Goal: Transaction & Acquisition: Purchase product/service

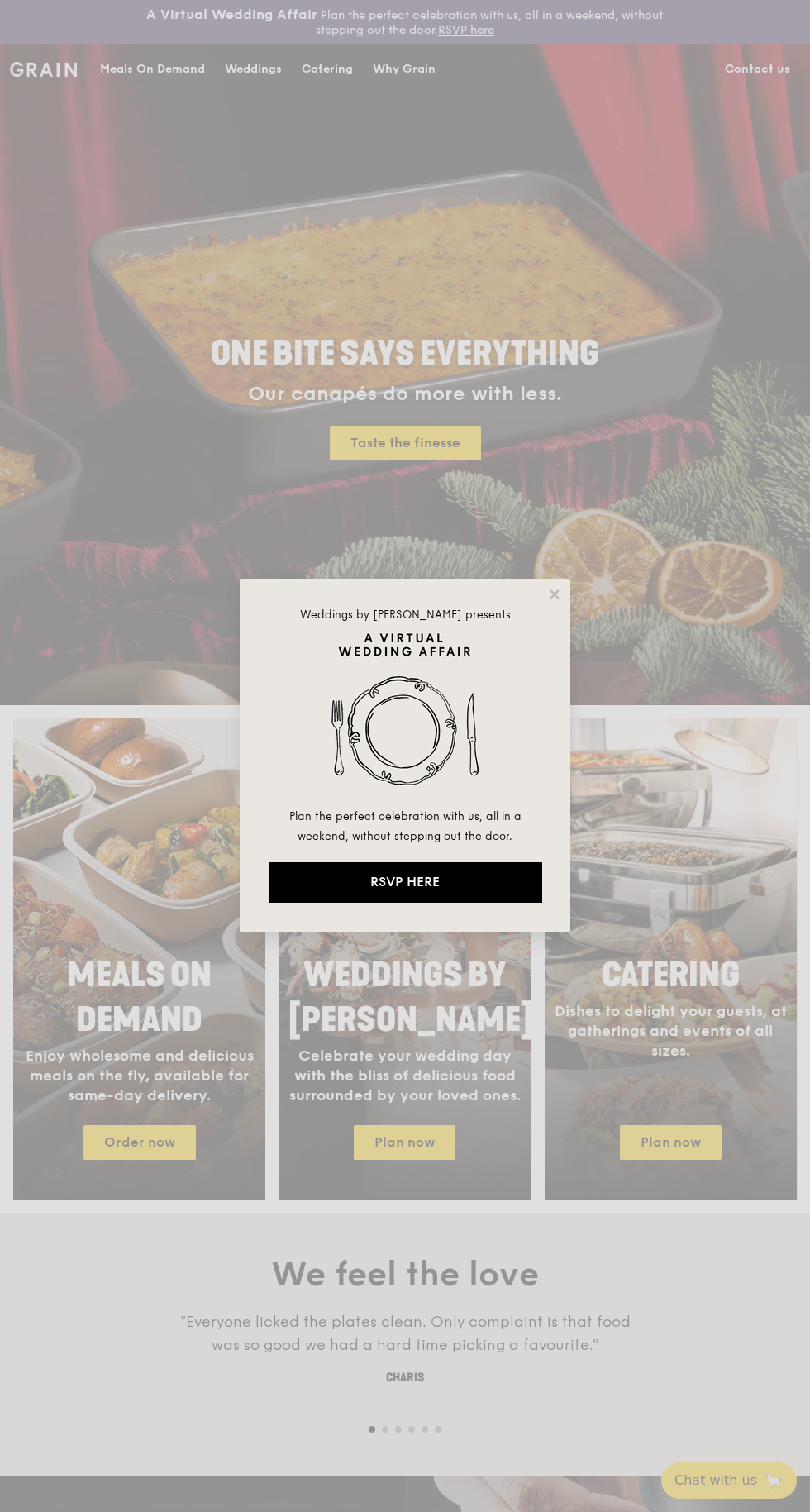
click at [131, 74] on div "Weddings by [PERSON_NAME] presents Plan the perfect celebration with us, all in…" at bounding box center [405, 756] width 810 height 1512
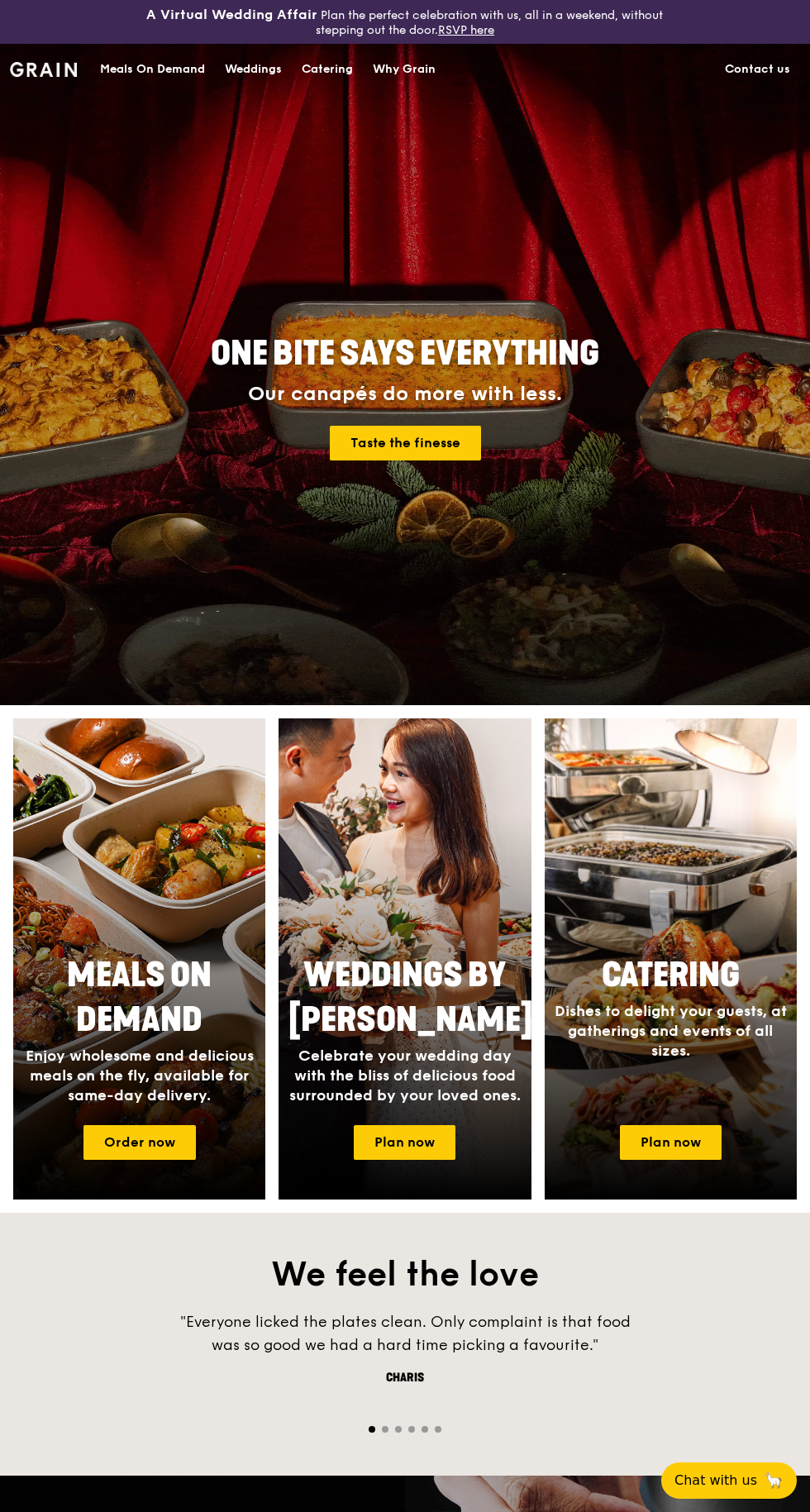
click at [145, 89] on div "Meals On Demand" at bounding box center [152, 69] width 105 height 49
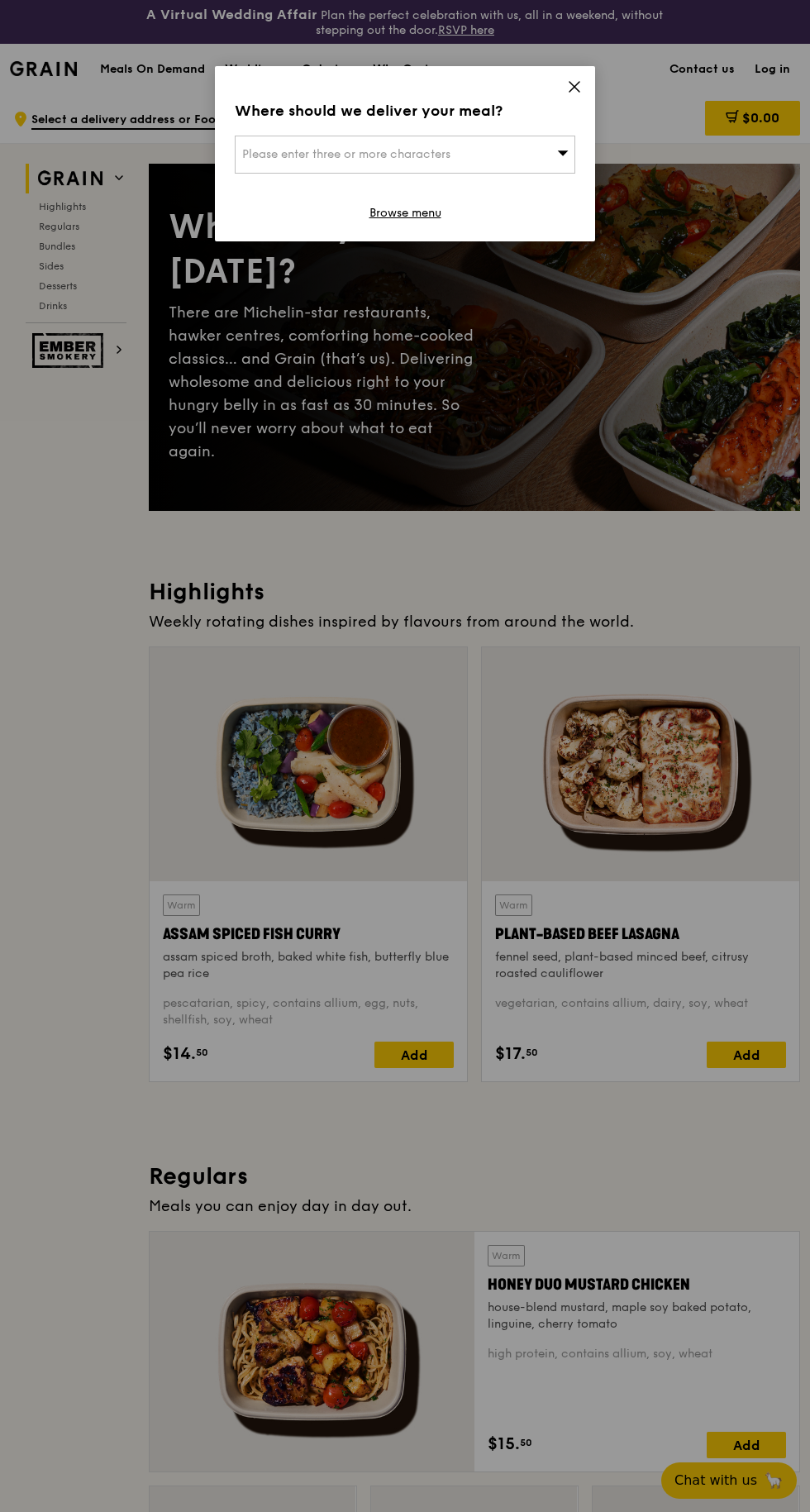
click at [535, 149] on div "Please enter three or more characters" at bounding box center [404, 154] width 341 height 38
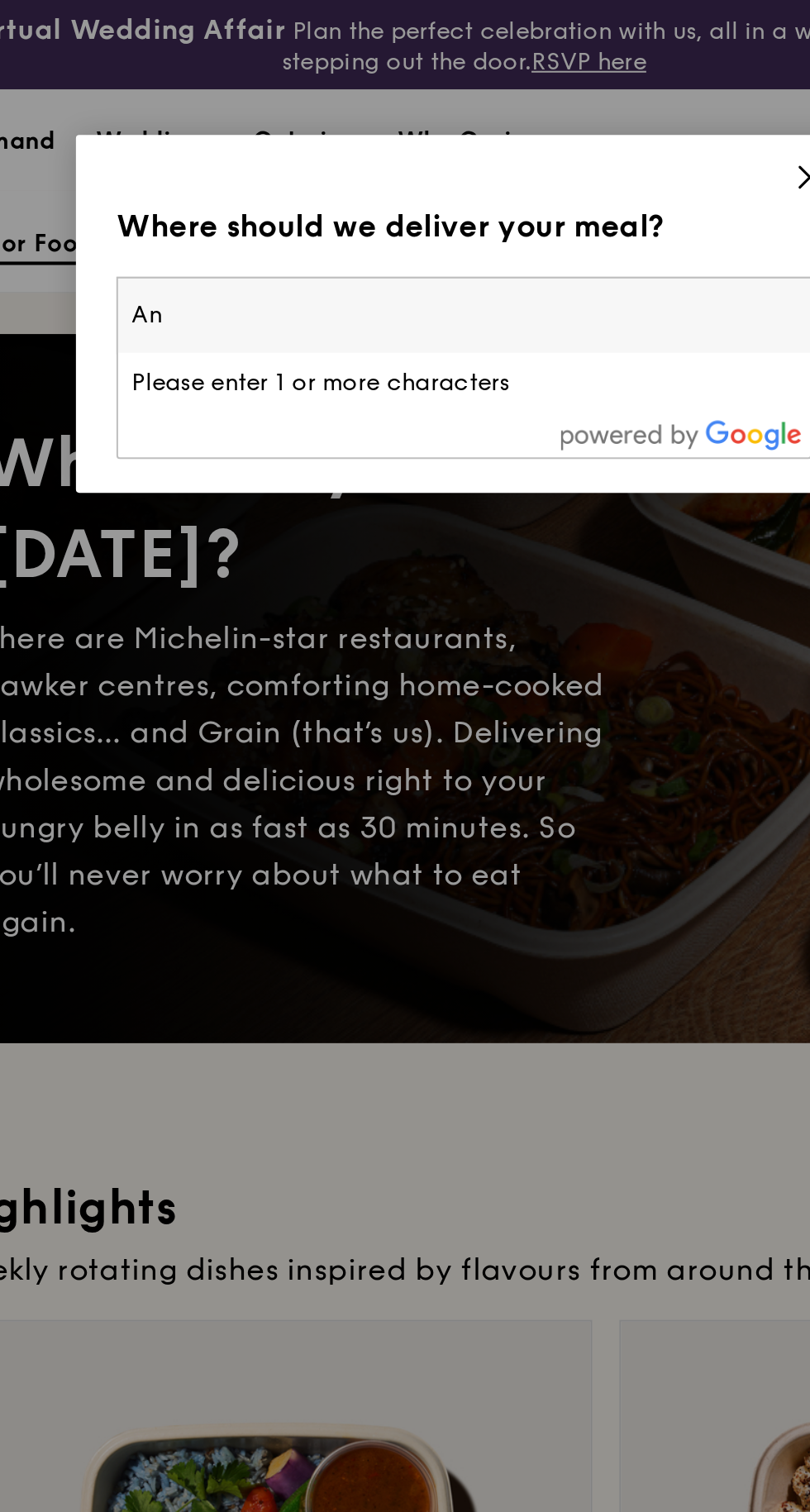
type input "Ang"
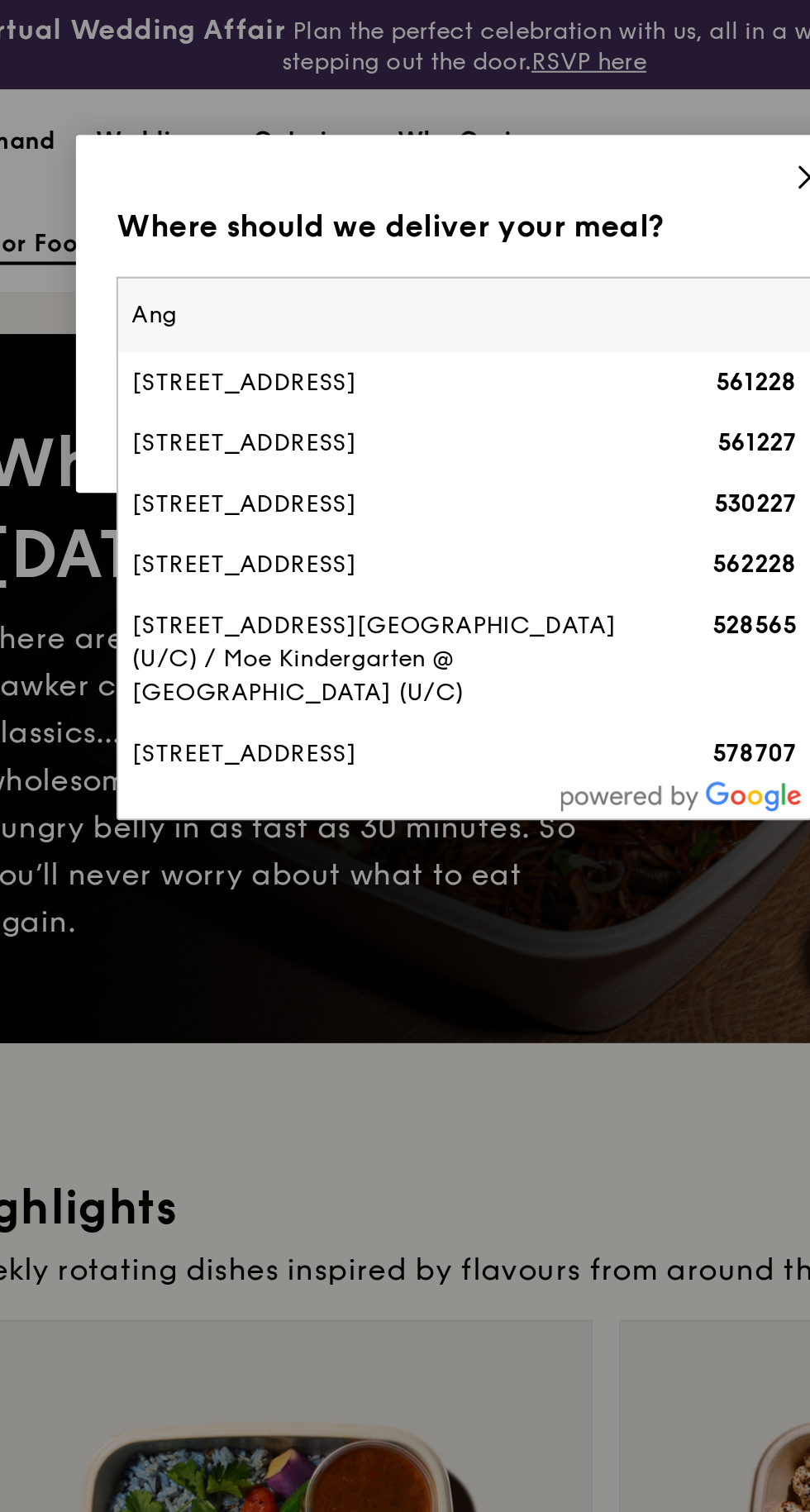
click at [261, 196] on div "[STREET_ADDRESS]" at bounding box center [364, 188] width 244 height 17
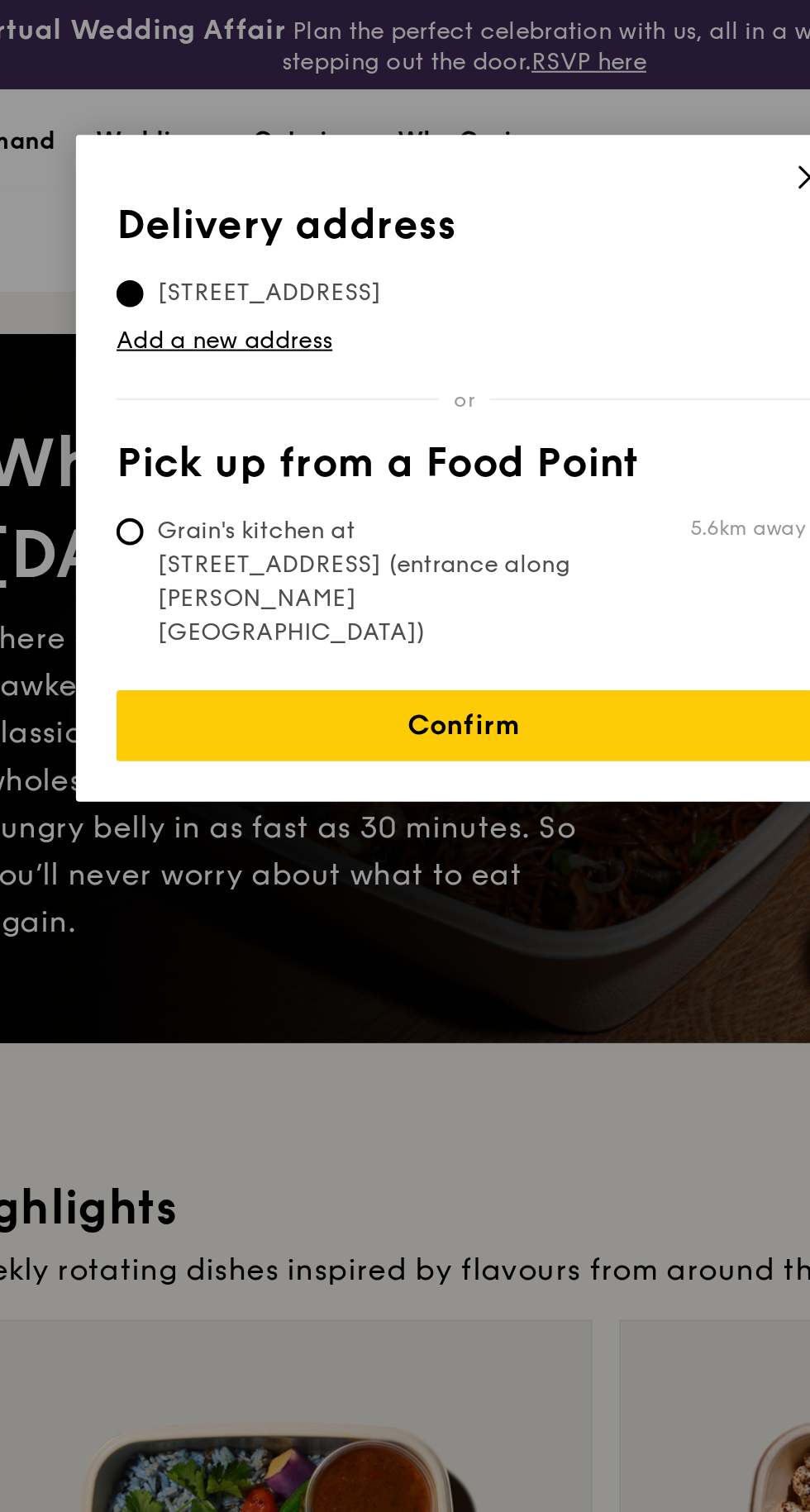
click at [310, 338] on link "Confirm" at bounding box center [404, 355] width 341 height 34
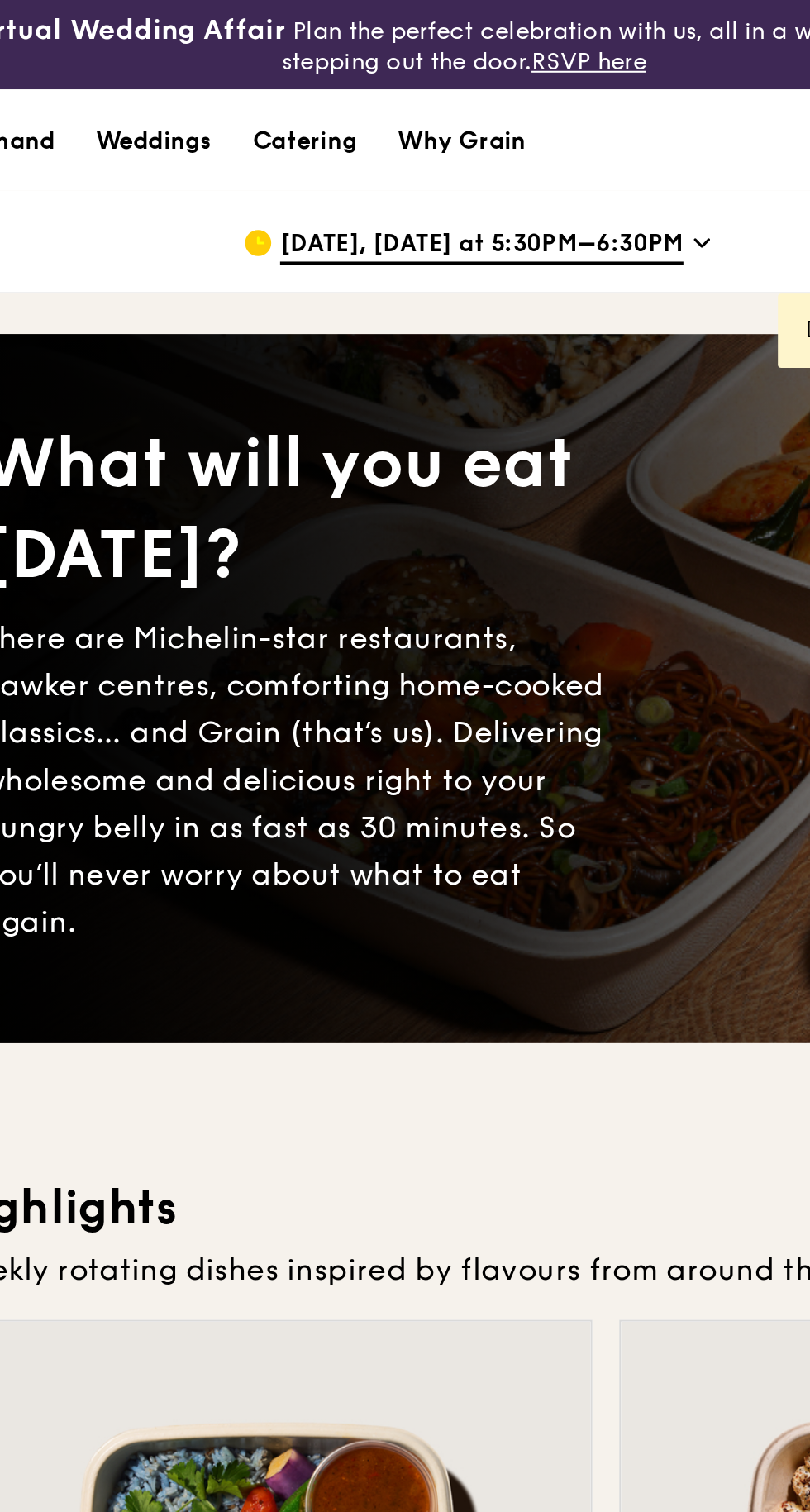
click at [326, 110] on div "[DATE], [DATE] at 5:30PM–6:30PM" at bounding box center [425, 119] width 257 height 49
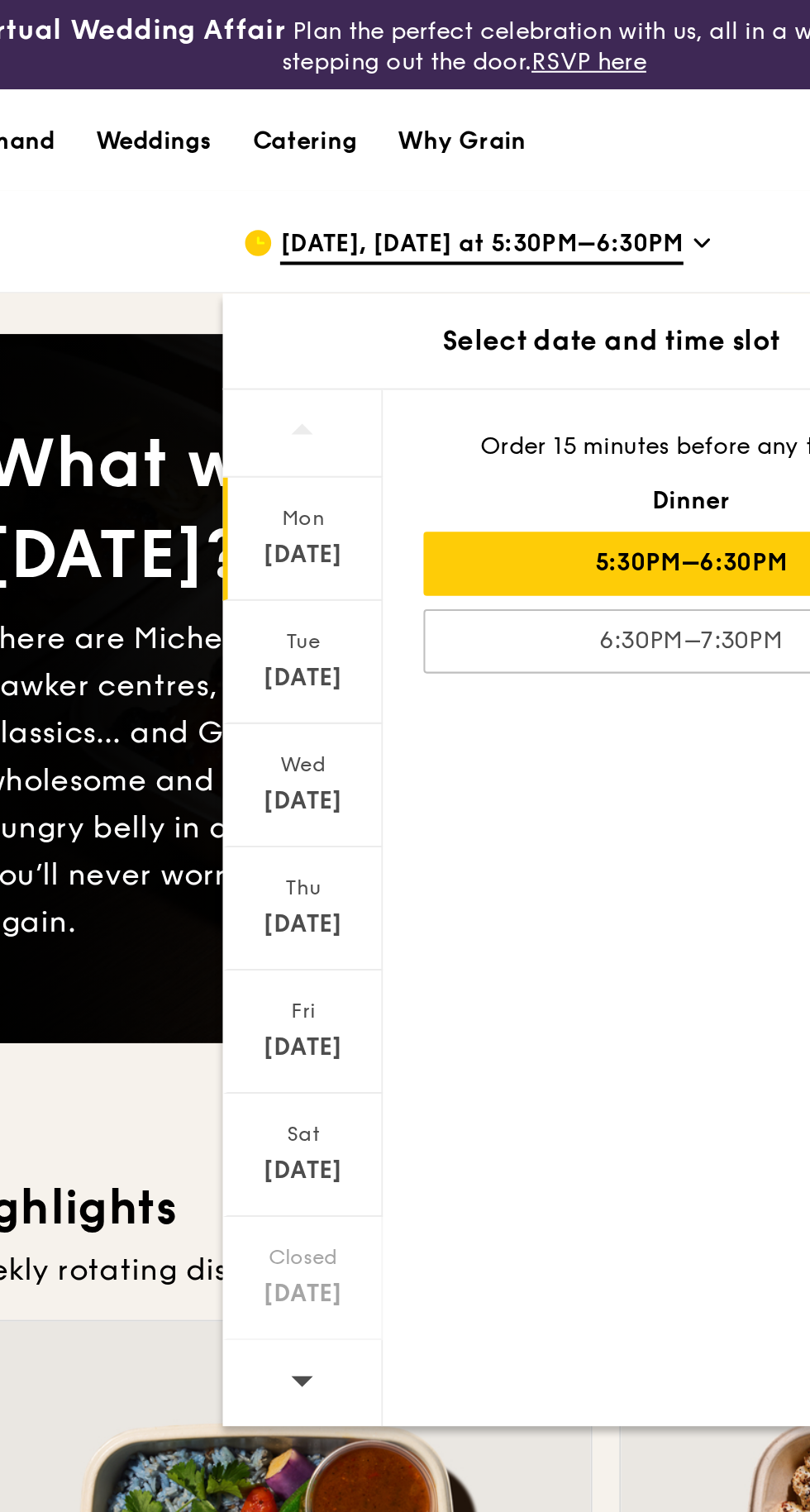
click at [326, 336] on div "[DATE]" at bounding box center [326, 332] width 74 height 17
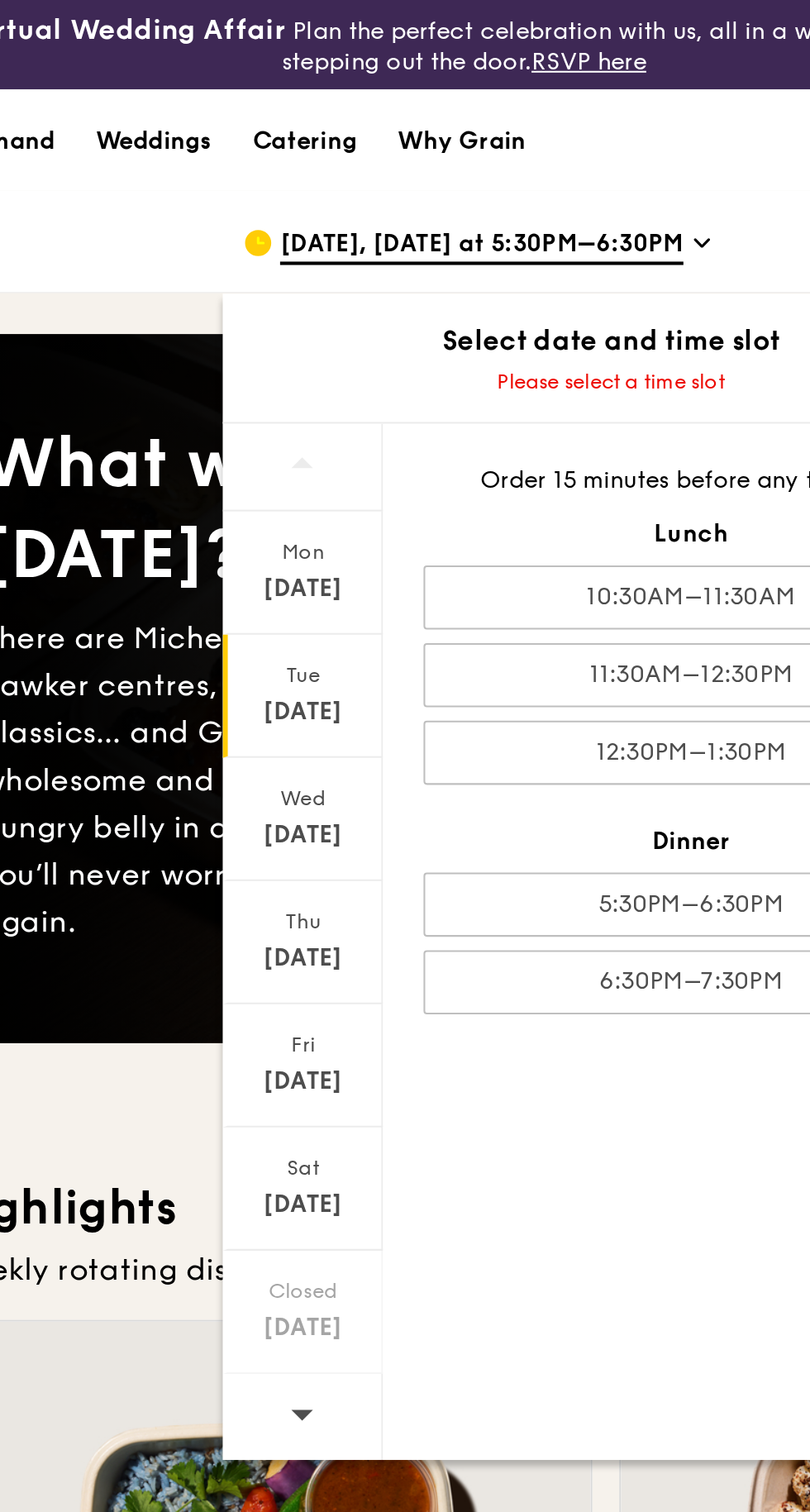
click at [418, 288] on div "10:30AM–11:30AM" at bounding box center [515, 293] width 262 height 32
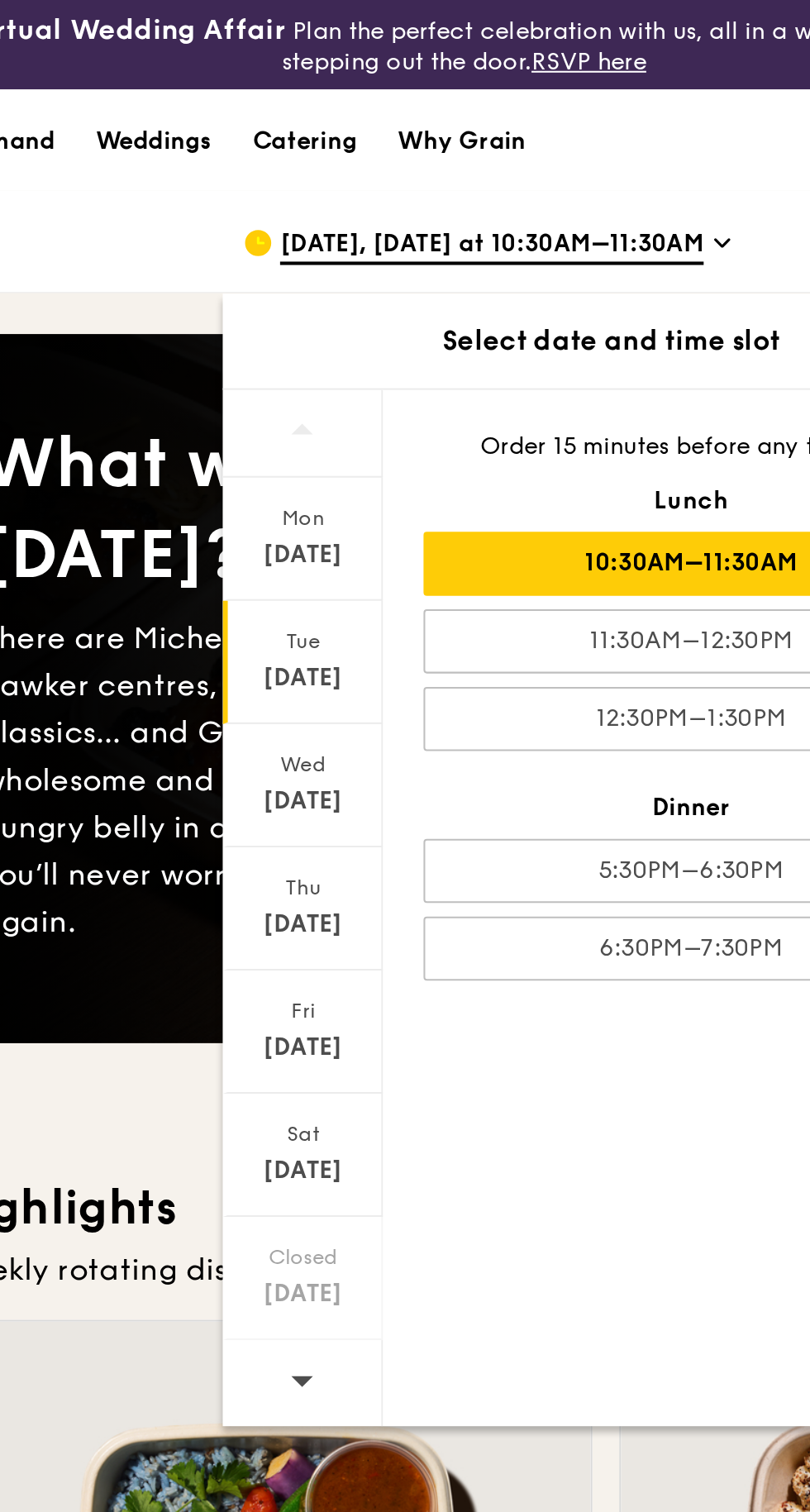
click at [235, 112] on div ".cls-1 { fill: none; stroke: #fff; stroke-linecap: round; stroke-linejoin: roun…" at bounding box center [141, 119] width 257 height 49
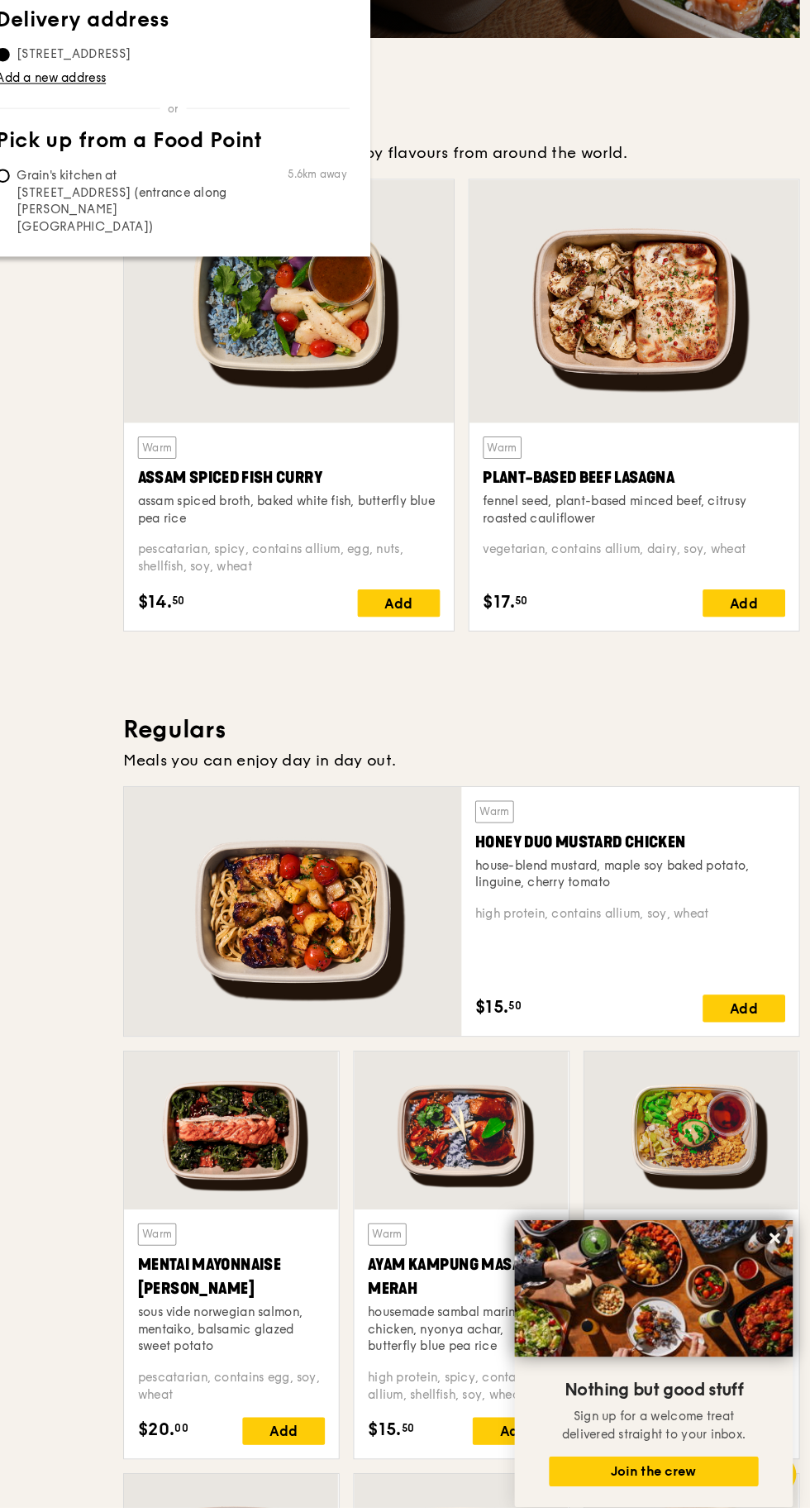
scroll to position [424, 0]
